Goal: Task Accomplishment & Management: Manage account settings

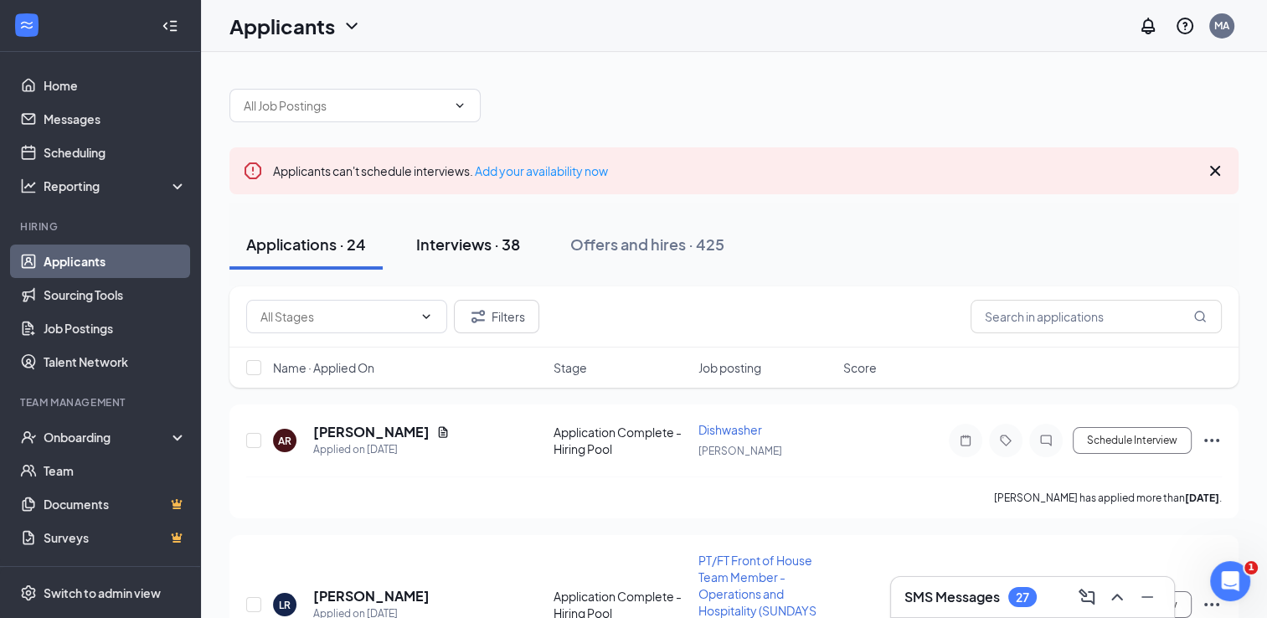
click at [483, 243] on div "Interviews · 38" at bounding box center [468, 244] width 104 height 21
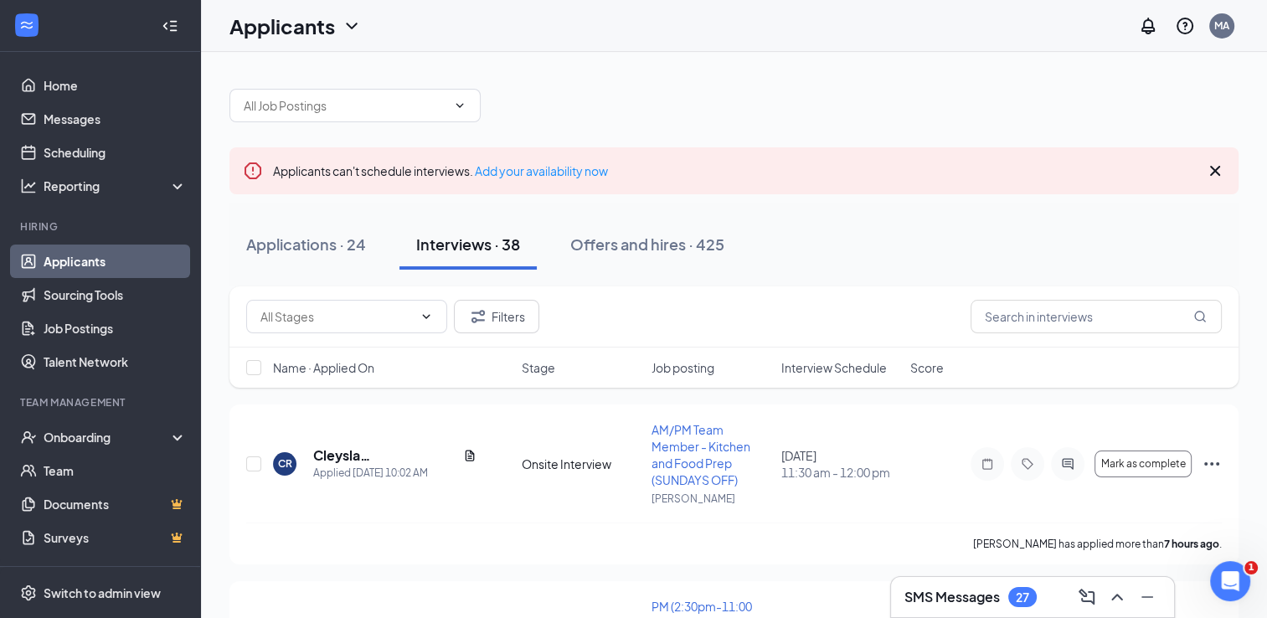
click at [693, 372] on span "Job posting" at bounding box center [682, 367] width 63 height 17
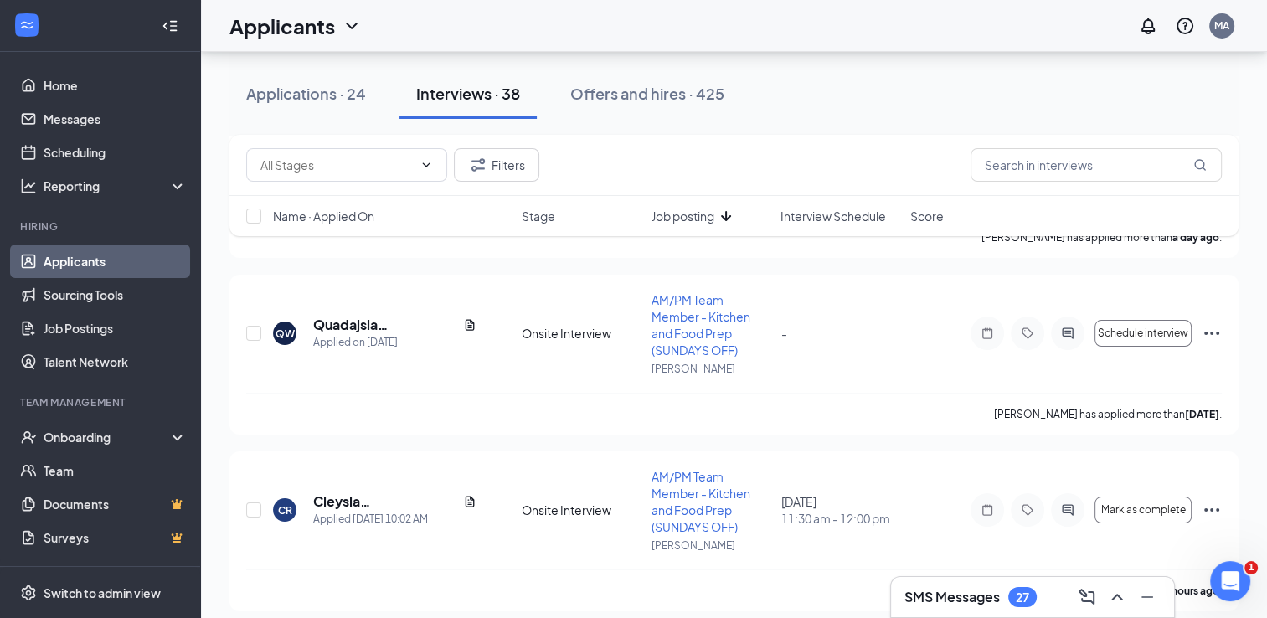
scroll to position [6301, 0]
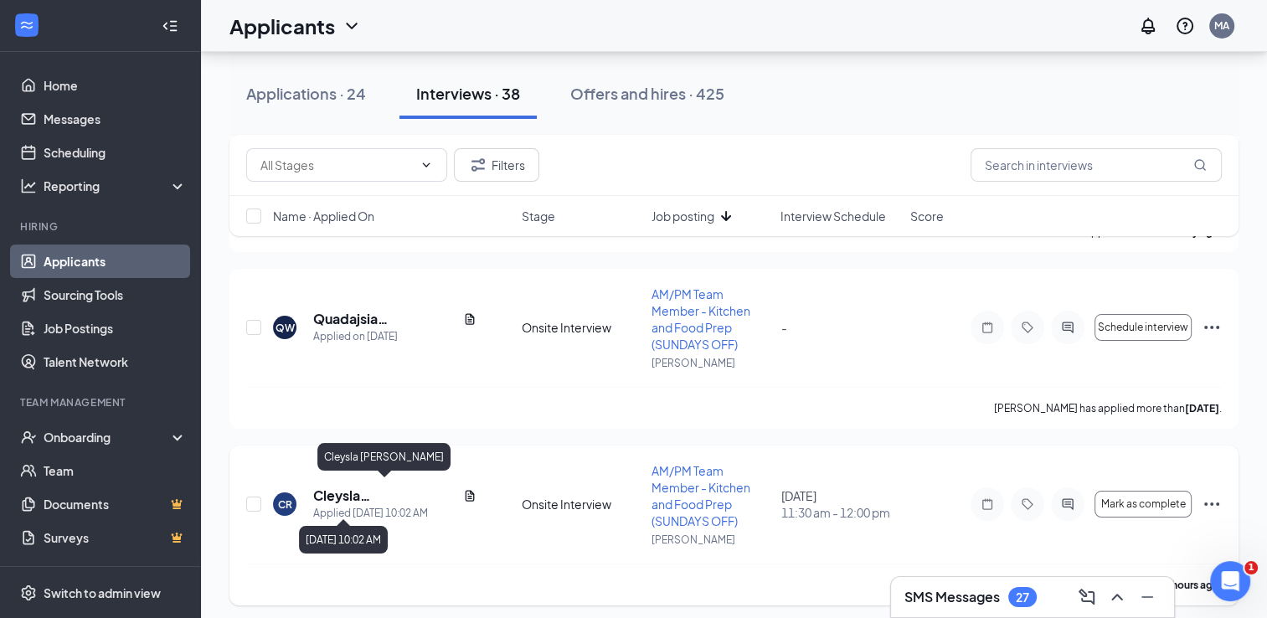
click at [352, 492] on h5 "Cleysla [PERSON_NAME]" at bounding box center [384, 495] width 143 height 18
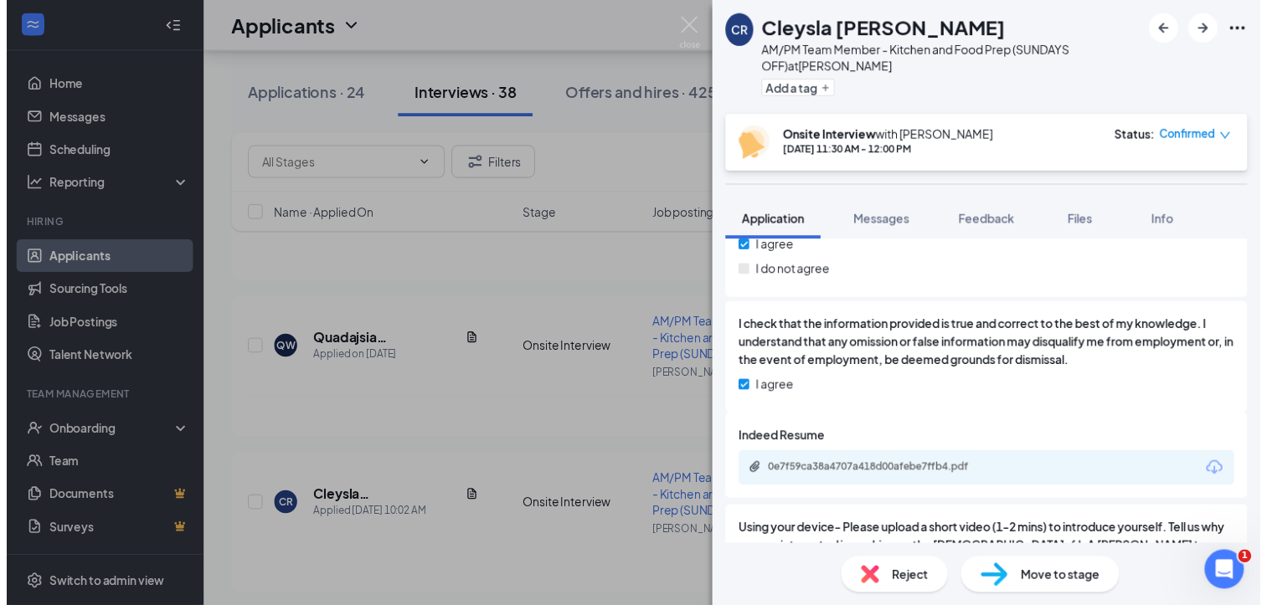
scroll to position [2321, 0]
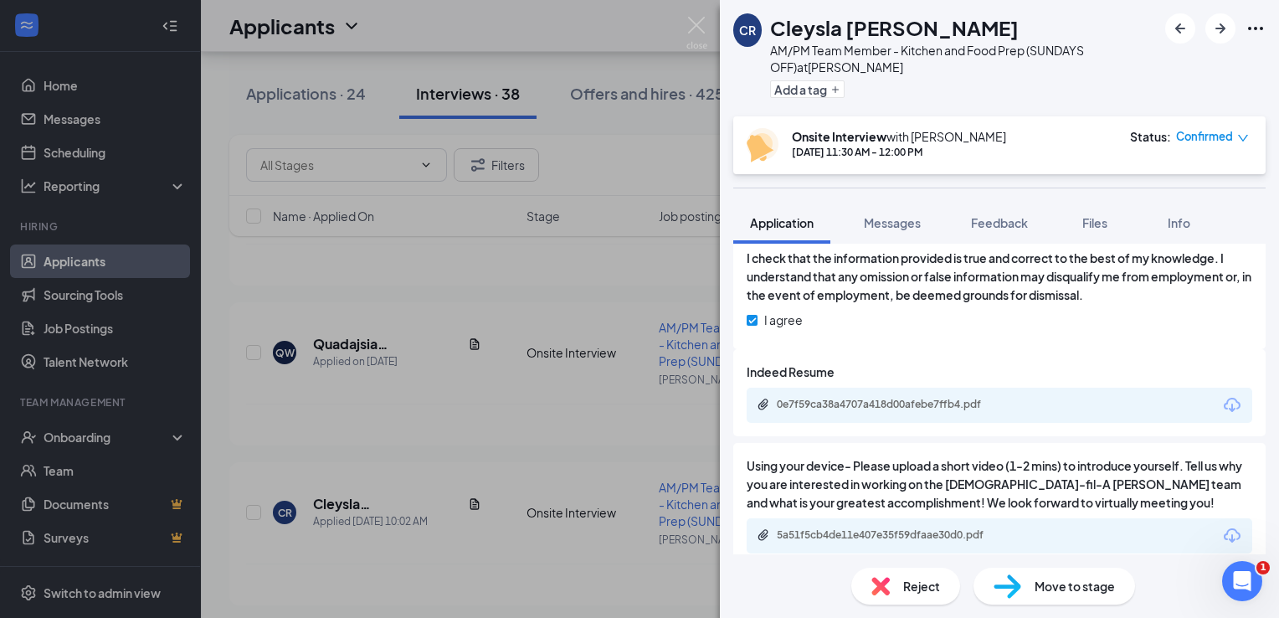
click at [707, 13] on div "CR Cleysla [PERSON_NAME] AM/PM Team Member - Kitchen and Food Prep (SUNDAYS OFF…" at bounding box center [639, 309] width 1279 height 618
click at [697, 21] on img at bounding box center [696, 33] width 21 height 33
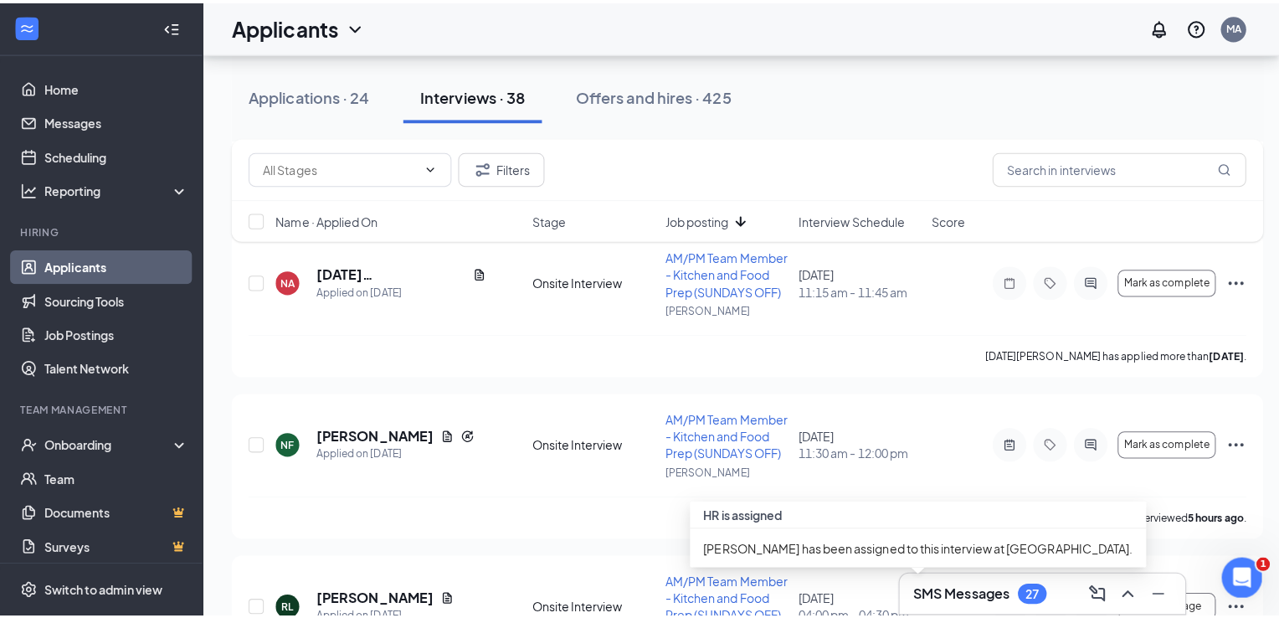
scroll to position [5565, 0]
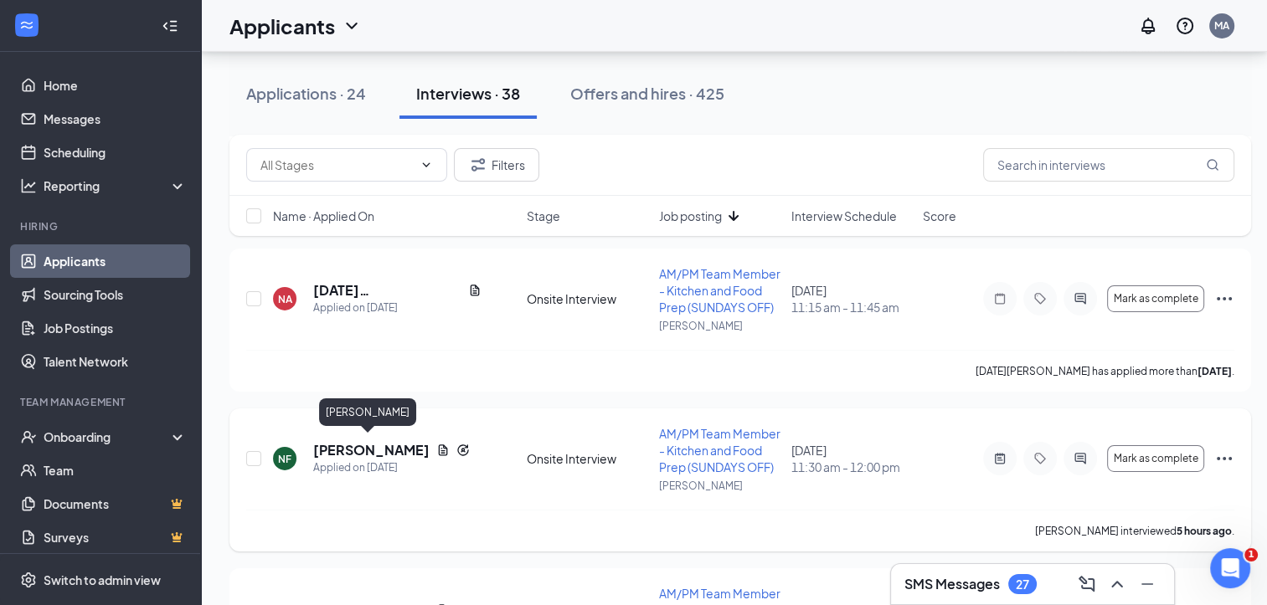
click at [356, 445] on h5 "[PERSON_NAME]" at bounding box center [371, 450] width 116 height 18
